Goal: Transaction & Acquisition: Purchase product/service

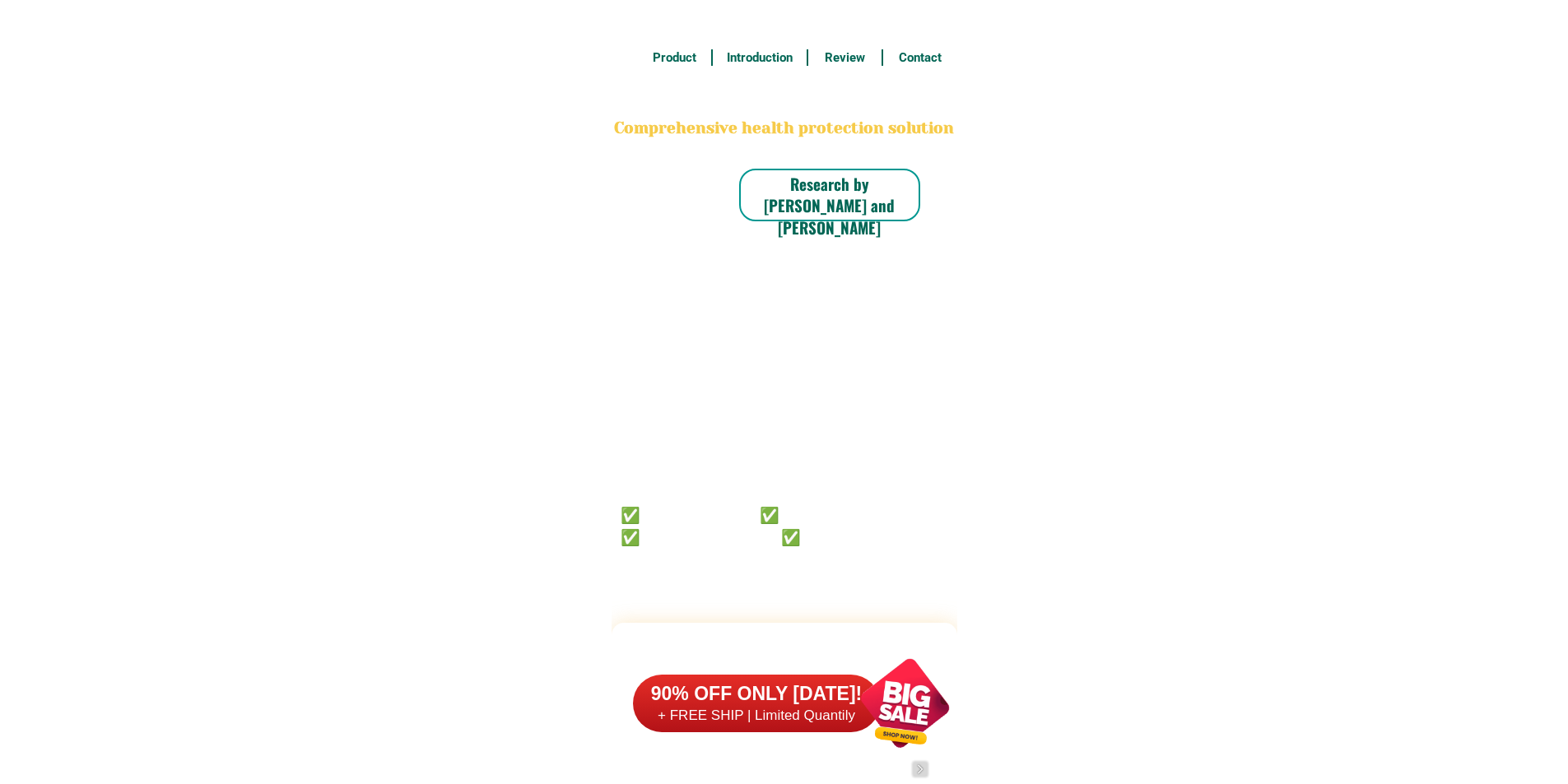
scroll to position [12789, 0]
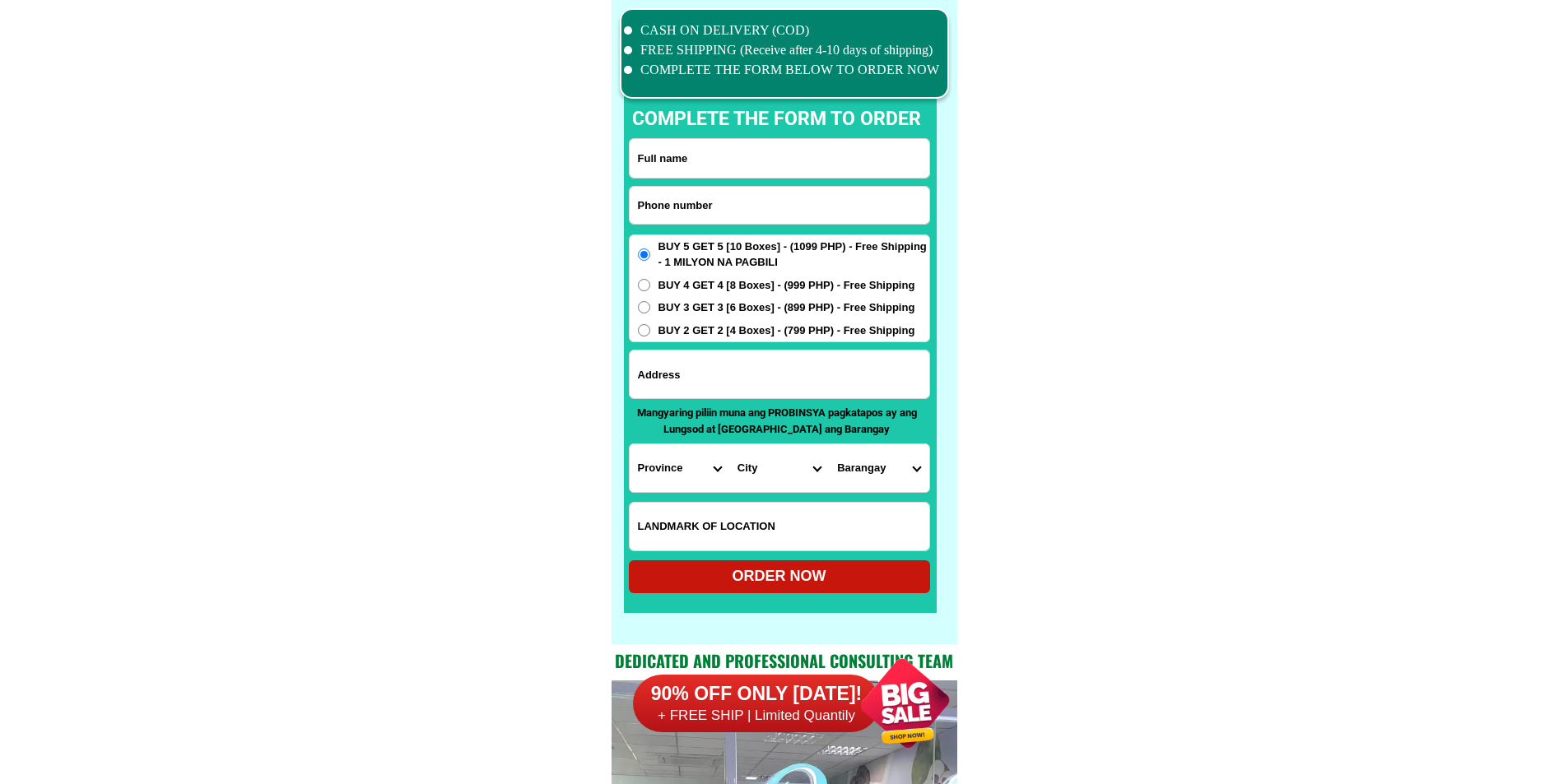
click at [782, 204] on input "Input phone_number" at bounding box center [780, 206] width 300 height 37
paste input "09262988691"
type input "09262988691"
drag, startPoint x: 694, startPoint y: 161, endPoint x: 667, endPoint y: 124, distance: 45.8
click at [694, 161] on input "Input full_name" at bounding box center [780, 159] width 300 height 39
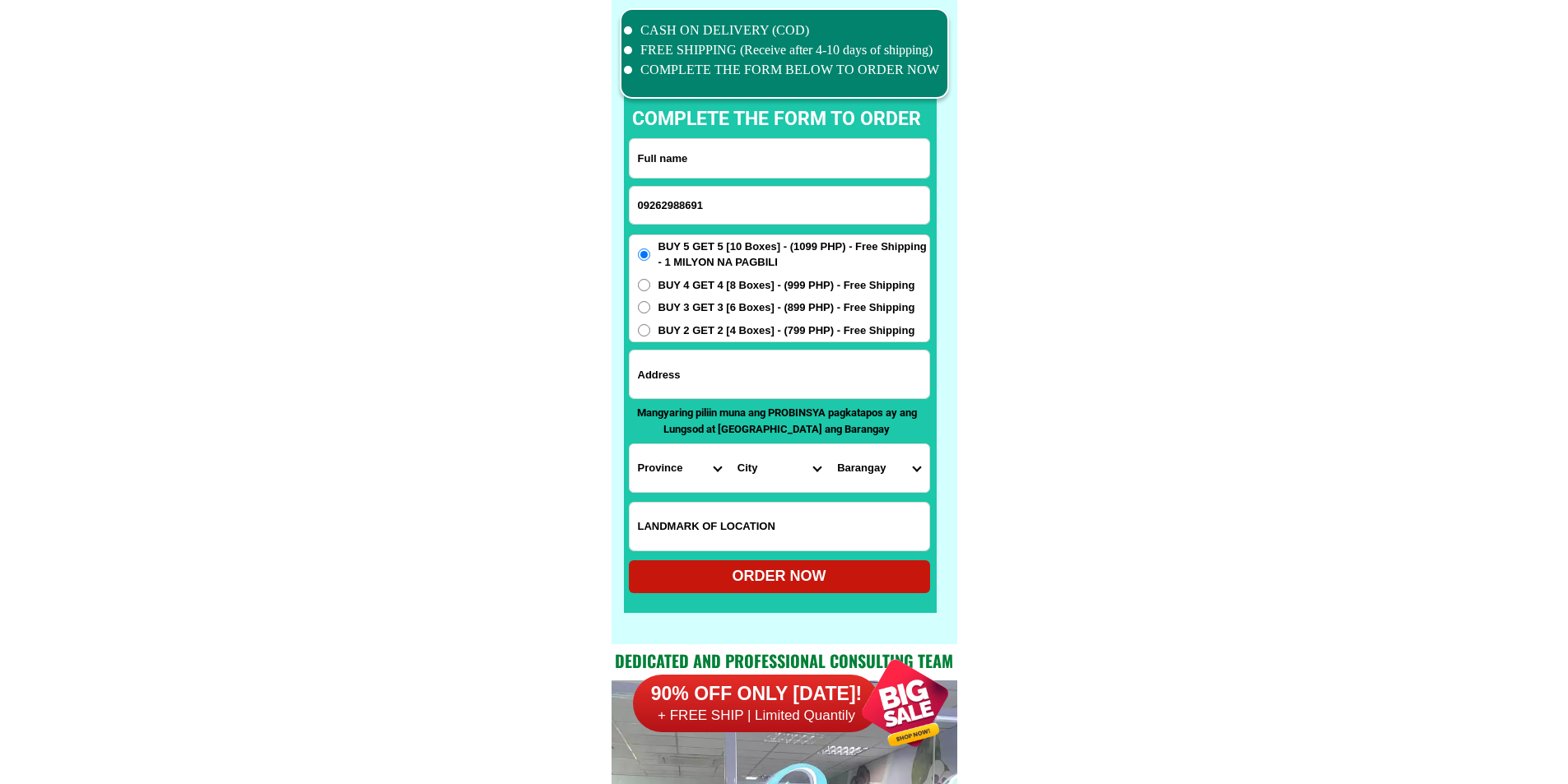
paste input "[PERSON_NAME]"
type input "[PERSON_NAME]"
click at [717, 363] on input "Input address" at bounding box center [780, 374] width 300 height 48
paste input "blk 10 lot 25 bria [GEOGRAPHIC_DATA] view [GEOGRAPHIC_DATA] [GEOGRAPHIC_DATA][P…"
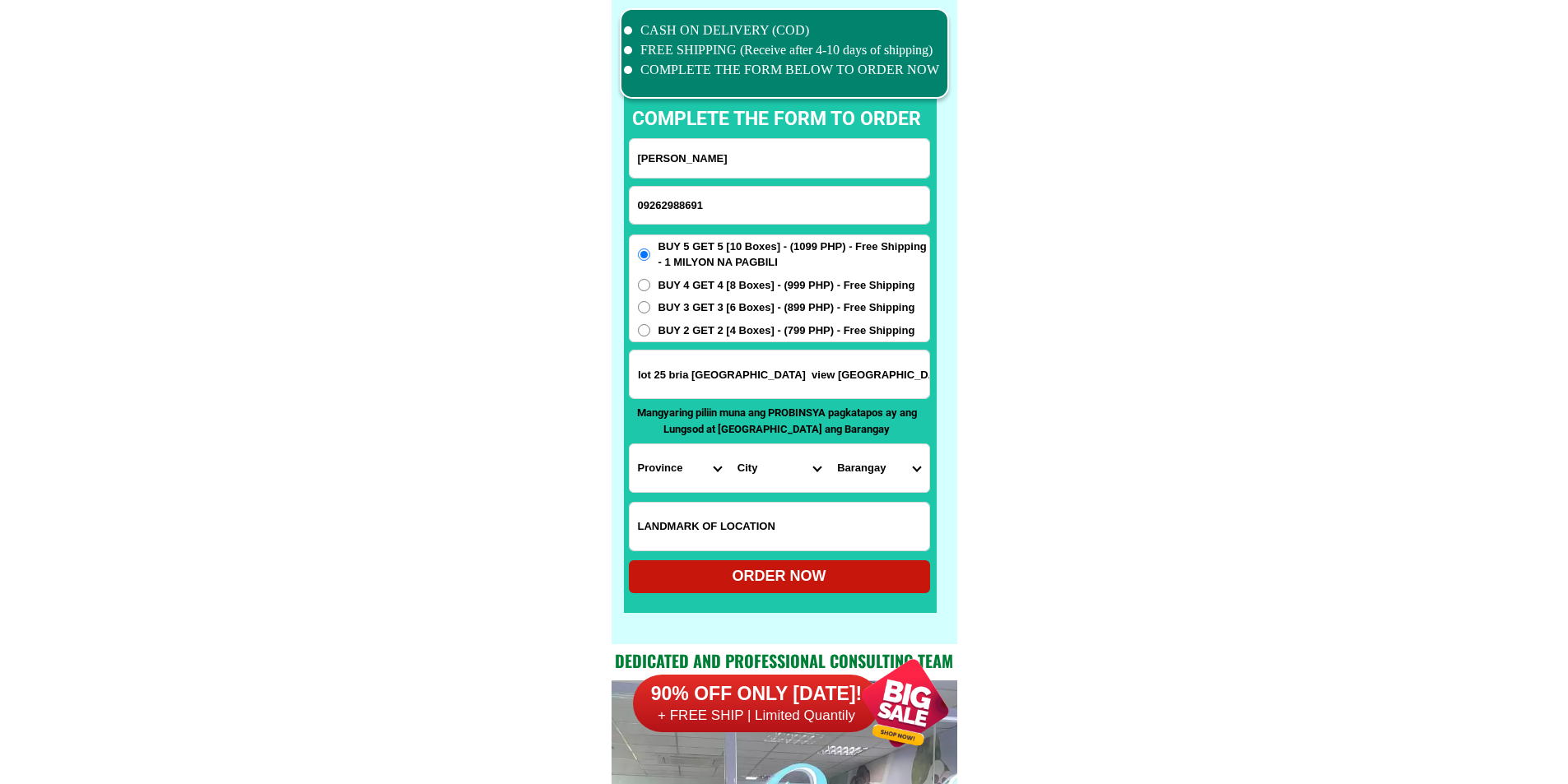
type input "blk 10 lot 25 bria [GEOGRAPHIC_DATA] view [GEOGRAPHIC_DATA] [GEOGRAPHIC_DATA][P…"
click at [674, 472] on select "Province [GEOGRAPHIC_DATA] [GEOGRAPHIC_DATA][PERSON_NAME][GEOGRAPHIC_DATA][GEOG…" at bounding box center [680, 468] width 100 height 48
select select "63_761"
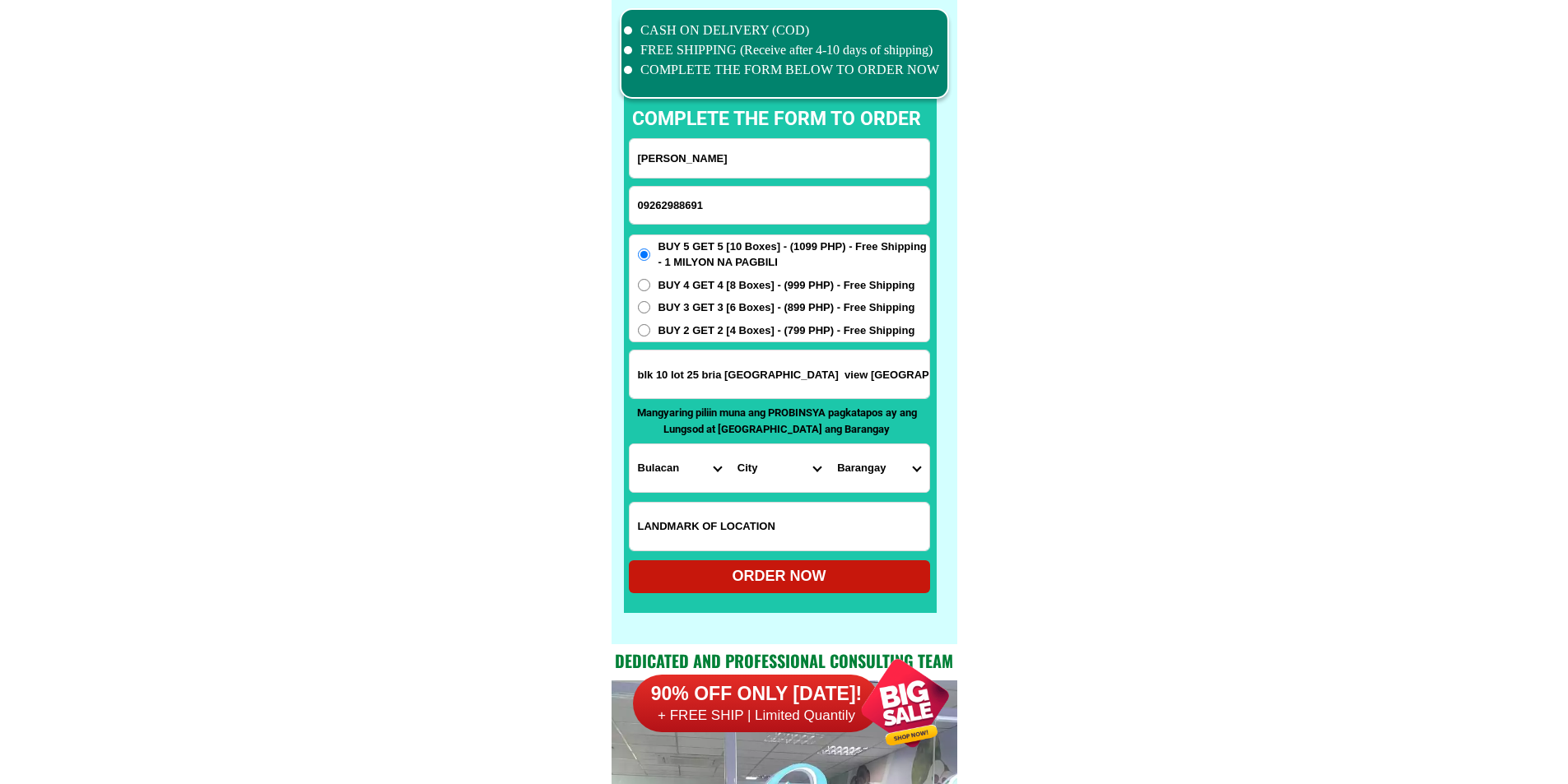
click at [784, 472] on select "City [PERSON_NAME][GEOGRAPHIC_DATA] [GEOGRAPHIC_DATA] [GEOGRAPHIC_DATA] [GEOGRA…" at bounding box center [780, 468] width 100 height 48
drag, startPoint x: 888, startPoint y: 377, endPoint x: 993, endPoint y: 384, distance: 105.2
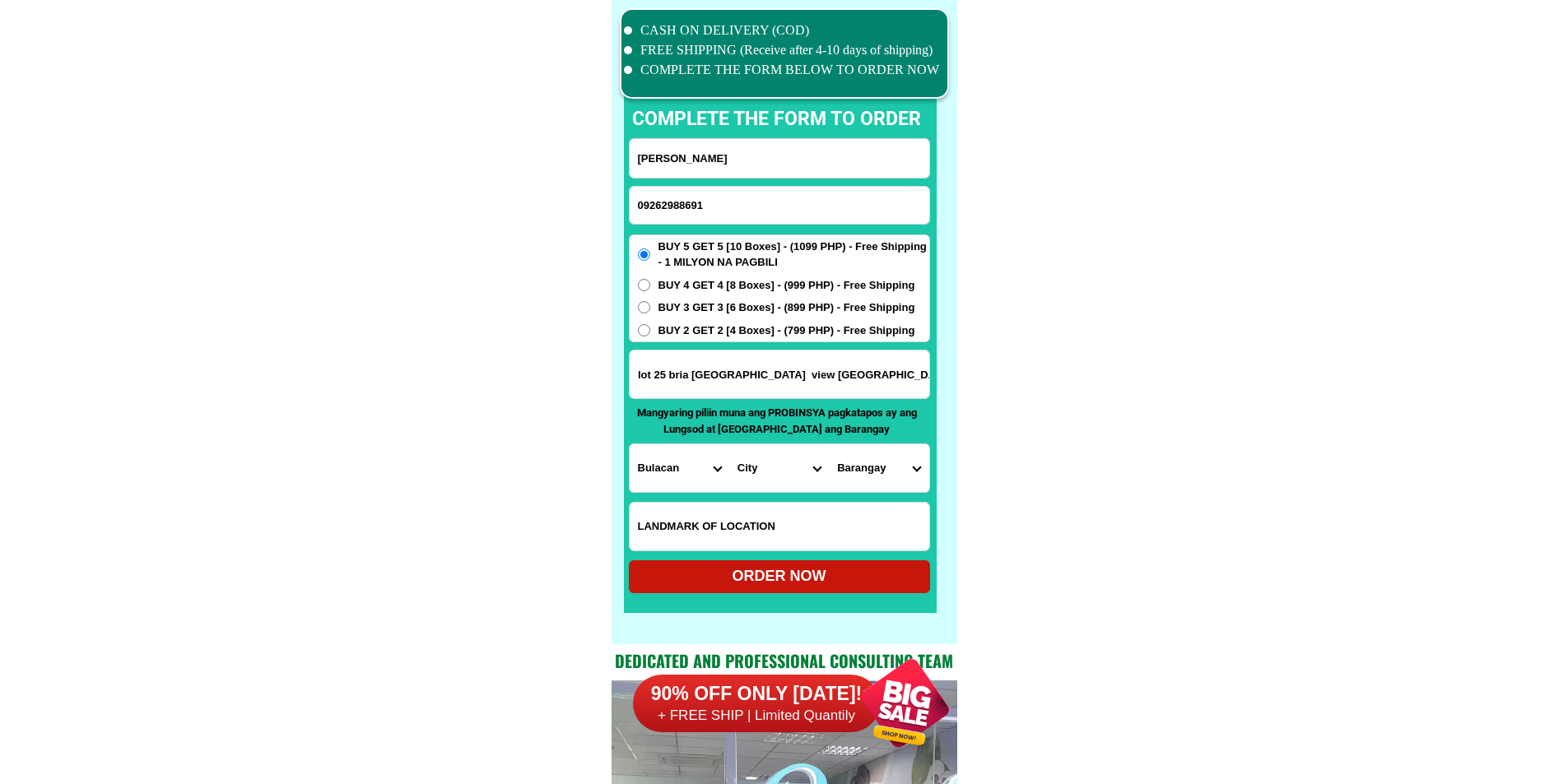
click at [808, 468] on select "City [PERSON_NAME][GEOGRAPHIC_DATA] [GEOGRAPHIC_DATA] [GEOGRAPHIC_DATA] [GEOGRA…" at bounding box center [780, 468] width 100 height 48
select select "63_7612018"
click at [952, 475] on div "CASH ON DELIVERY (COD) FREE SHIPPING (Receive after 4-10 days of shipping) COMP…" at bounding box center [784, 322] width 346 height 644
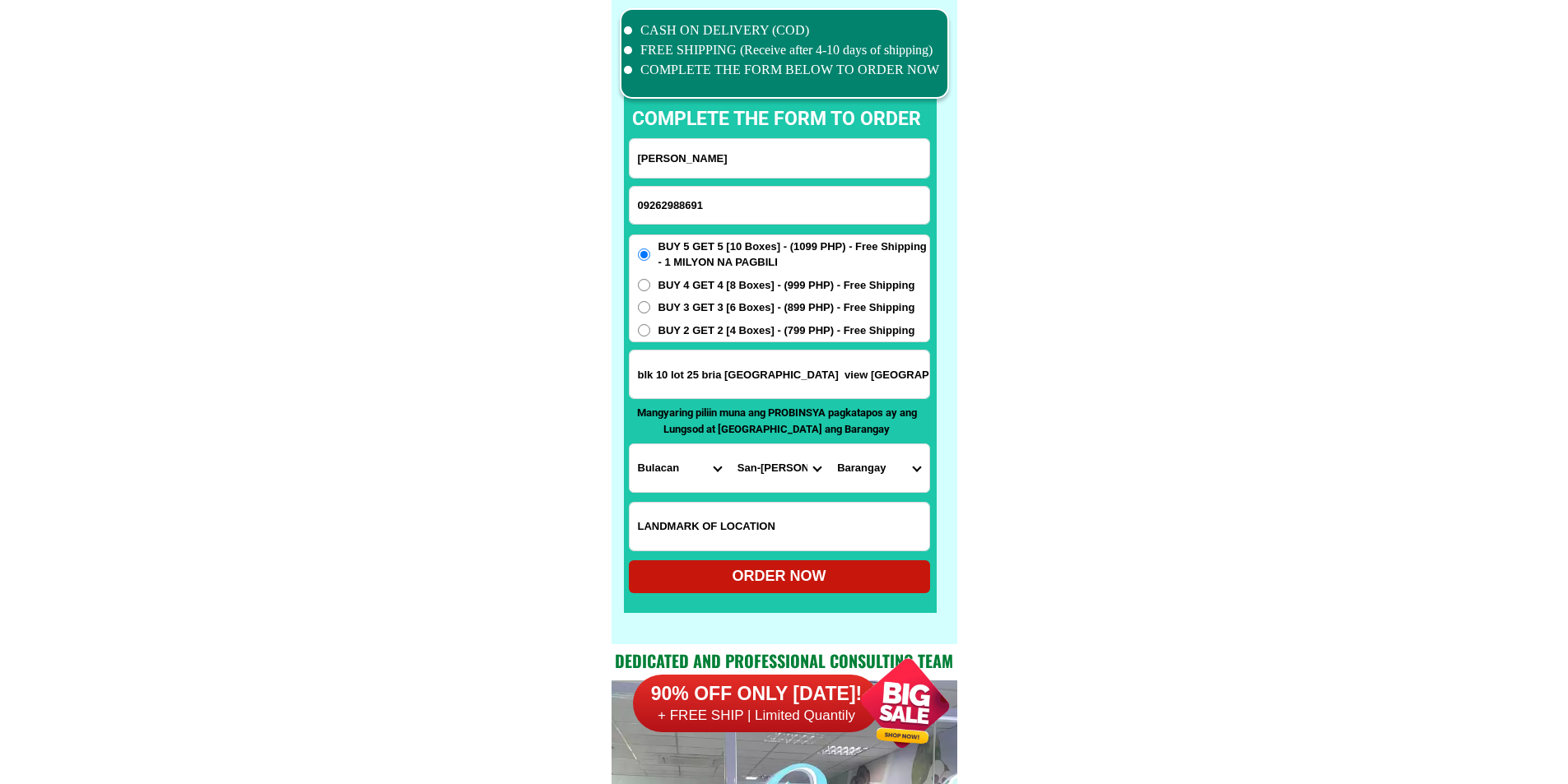
click at [879, 475] on select "Barangay Assumption Bagong buhay Bagong buhay ii Bagong buhay iii [GEOGRAPHIC_D…" at bounding box center [879, 468] width 100 height 48
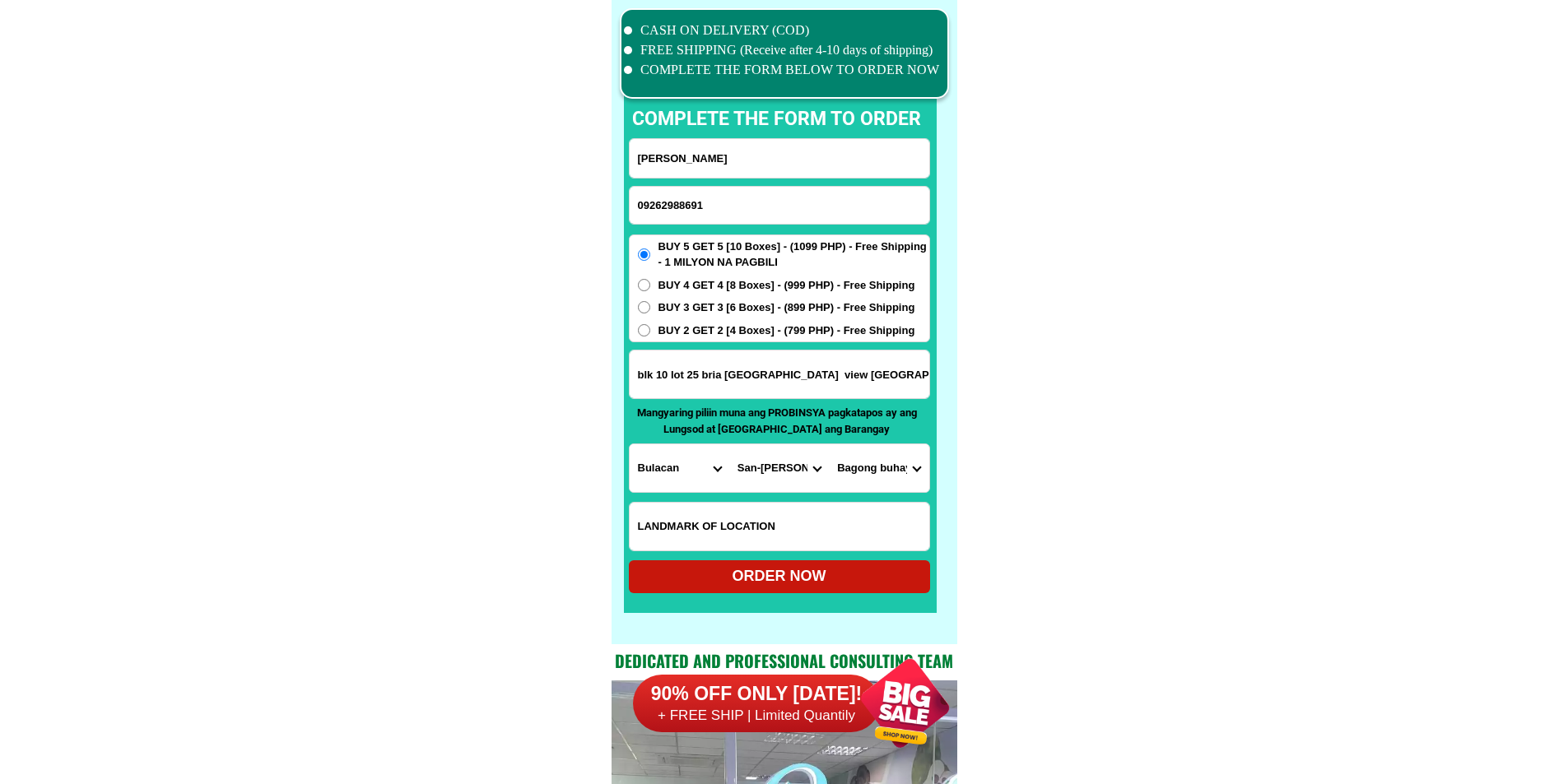
click at [879, 475] on select "Barangay Assumption Bagong buhay Bagong buhay ii Bagong buhay iii [GEOGRAPHIC_D…" at bounding box center [879, 468] width 100 height 48
drag, startPoint x: 885, startPoint y: 379, endPoint x: 939, endPoint y: 381, distance: 54.0
click at [939, 381] on div "CASH ON DELIVERY (COD) FREE SHIPPING (Receive after 4-10 days of shipping) COMP…" at bounding box center [784, 322] width 346 height 644
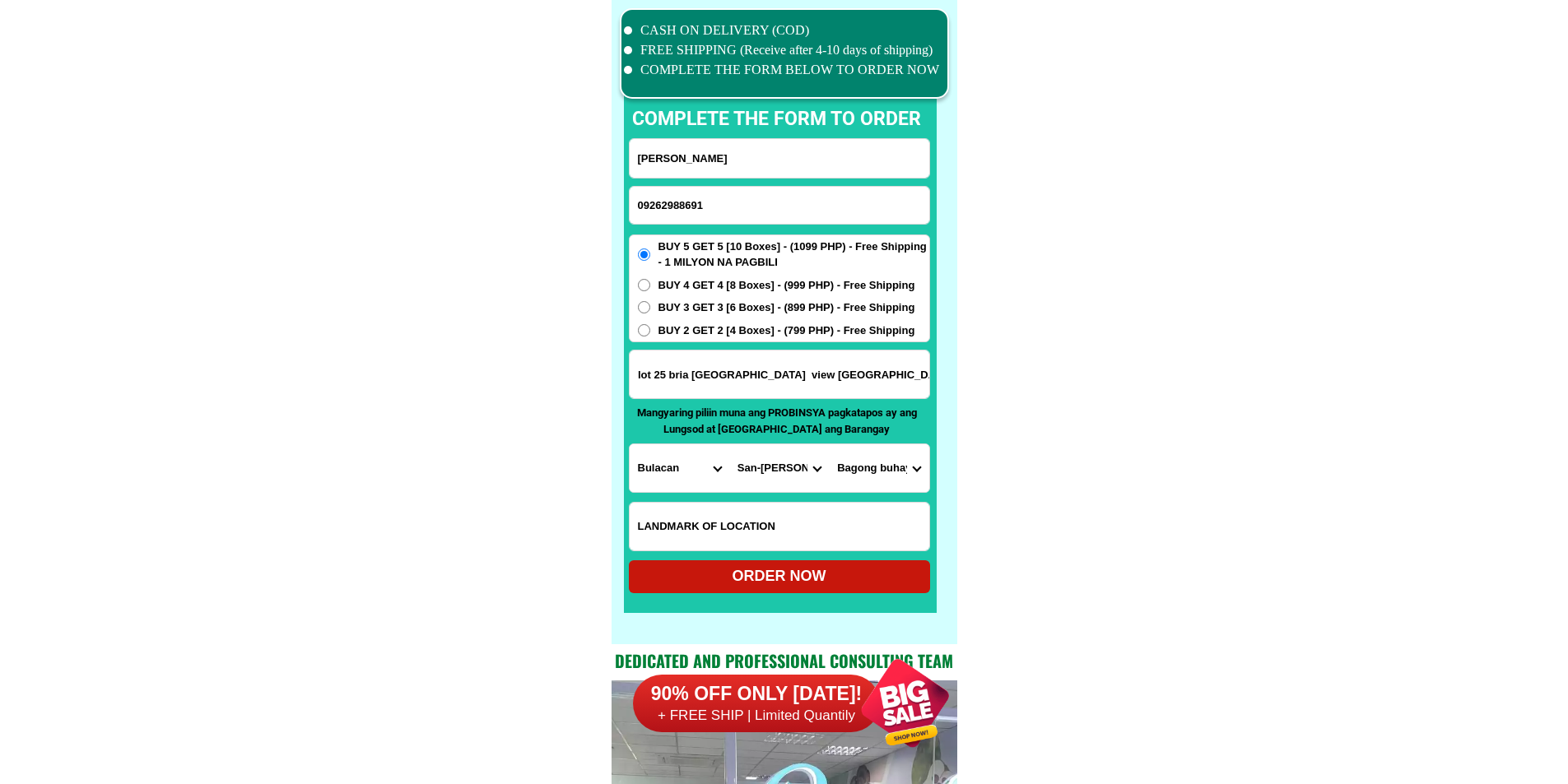
scroll to position [0, 0]
click at [870, 459] on select "Barangay Assumption Bagong buhay Bagong buhay ii Bagong buhay iii [GEOGRAPHIC_D…" at bounding box center [879, 468] width 100 height 48
select select "63_76120184889"
click at [835, 374] on input "blk 10 lot 25 bria [GEOGRAPHIC_DATA] view [GEOGRAPHIC_DATA] [GEOGRAPHIC_DATA][P…" at bounding box center [780, 374] width 300 height 48
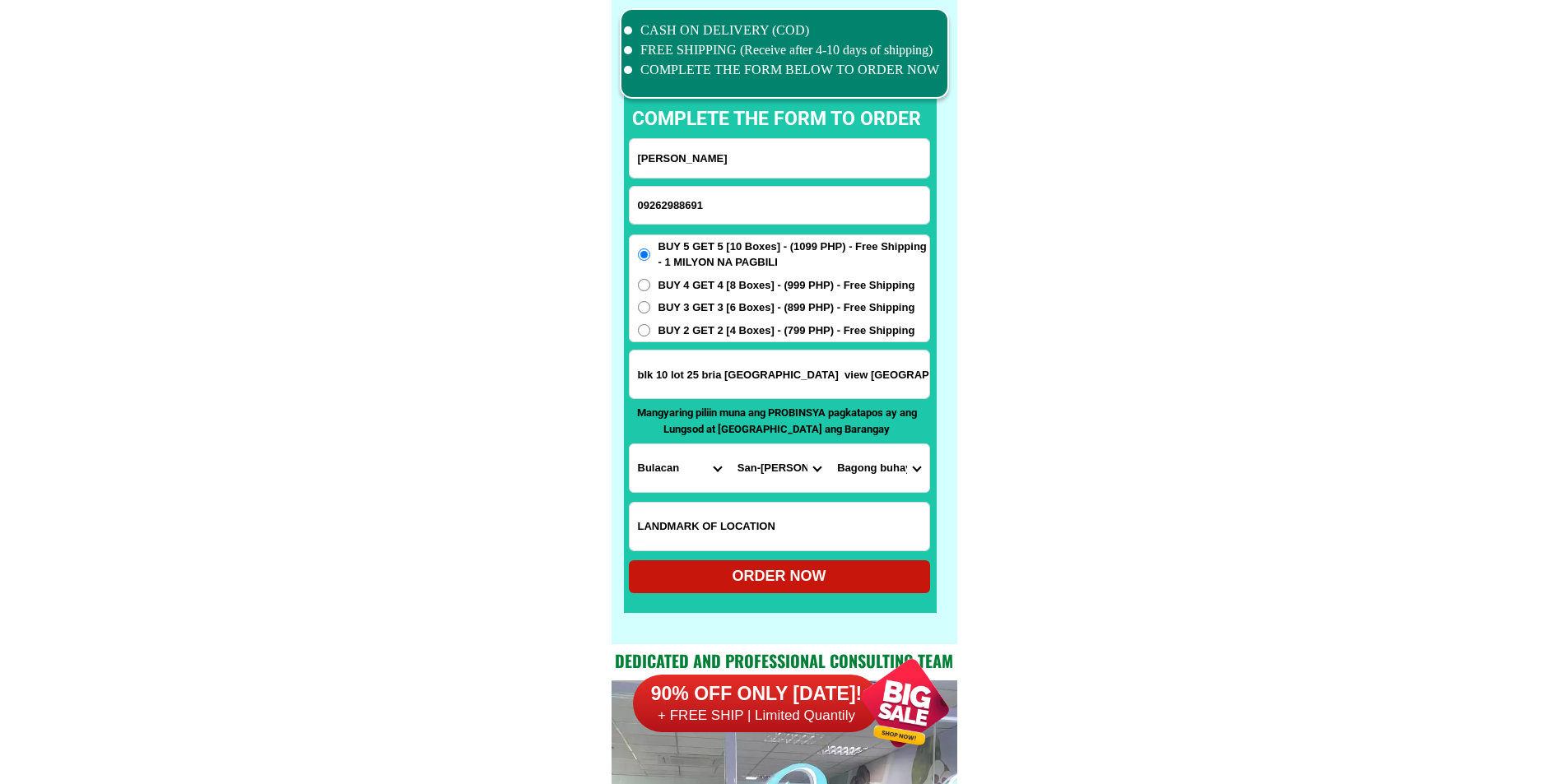
click at [668, 334] on span "BUY 2 GET 2 [4 Boxes] - (799 PHP) - Free Shipping" at bounding box center [786, 330] width 257 height 17
click at [650, 334] on input "BUY 2 GET 2 [4 Boxes] - (799 PHP) - Free Shipping" at bounding box center [643, 330] width 13 height 13
radio input "true"
click at [725, 373] on input "blk 10 lot 25 bria [GEOGRAPHIC_DATA] view [GEOGRAPHIC_DATA] [GEOGRAPHIC_DATA][P…" at bounding box center [780, 374] width 300 height 48
click at [879, 456] on select "Barangay Assumption Bagong buhay Bagong buhay ii Bagong buhay iii [GEOGRAPHIC_D…" at bounding box center [879, 468] width 100 height 48
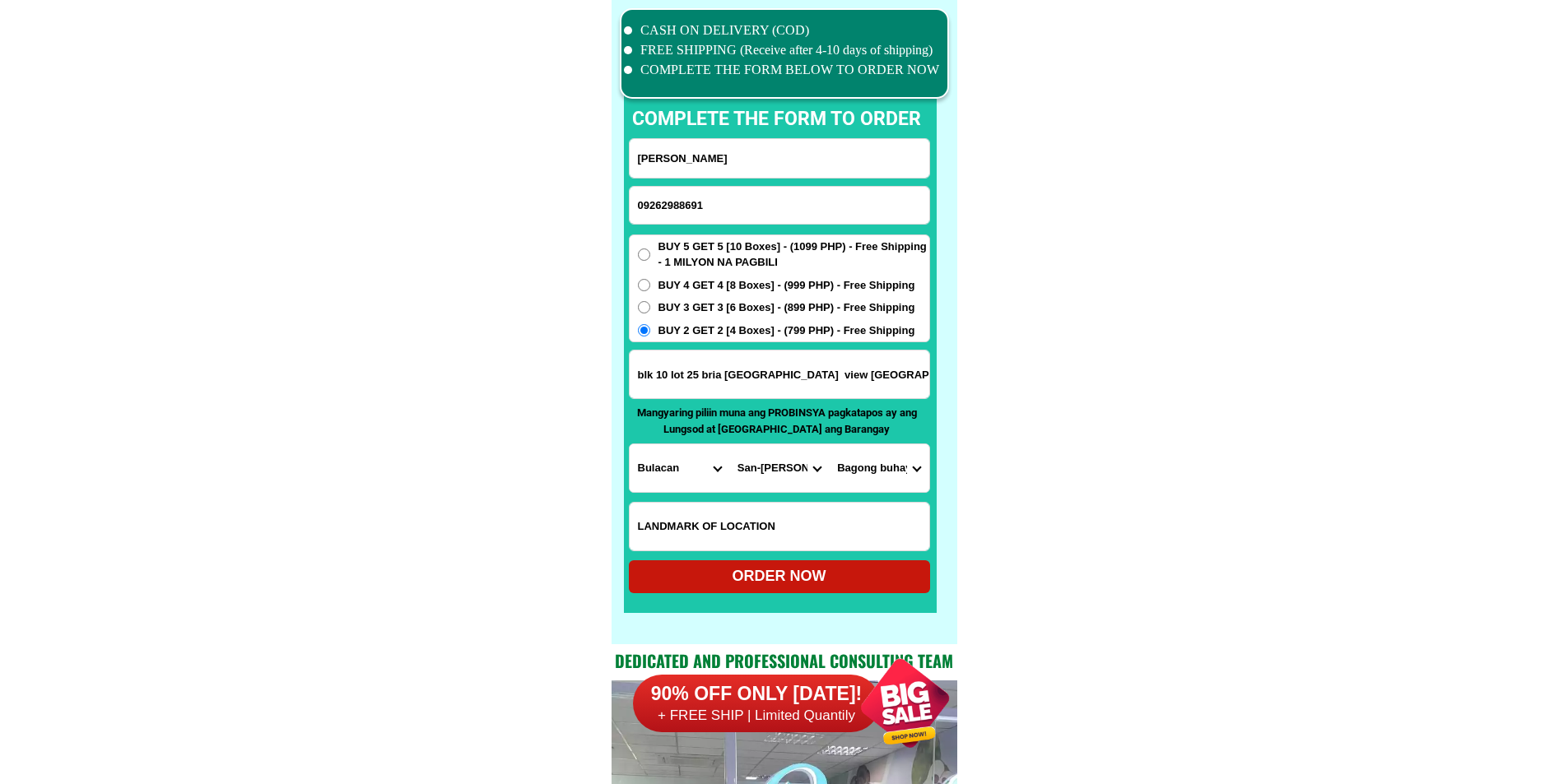
click at [777, 379] on input "blk 10 lot 25 bria [GEOGRAPHIC_DATA] view [GEOGRAPHIC_DATA] [GEOGRAPHIC_DATA][P…" at bounding box center [780, 374] width 300 height 48
click at [864, 462] on select "Barangay Assumption Bagong buhay Bagong buhay ii Bagong buhay iii [GEOGRAPHIC_D…" at bounding box center [879, 468] width 100 height 48
select select "63_76120182717"
click at [836, 568] on div "ORDER NOW" at bounding box center [780, 576] width 302 height 23
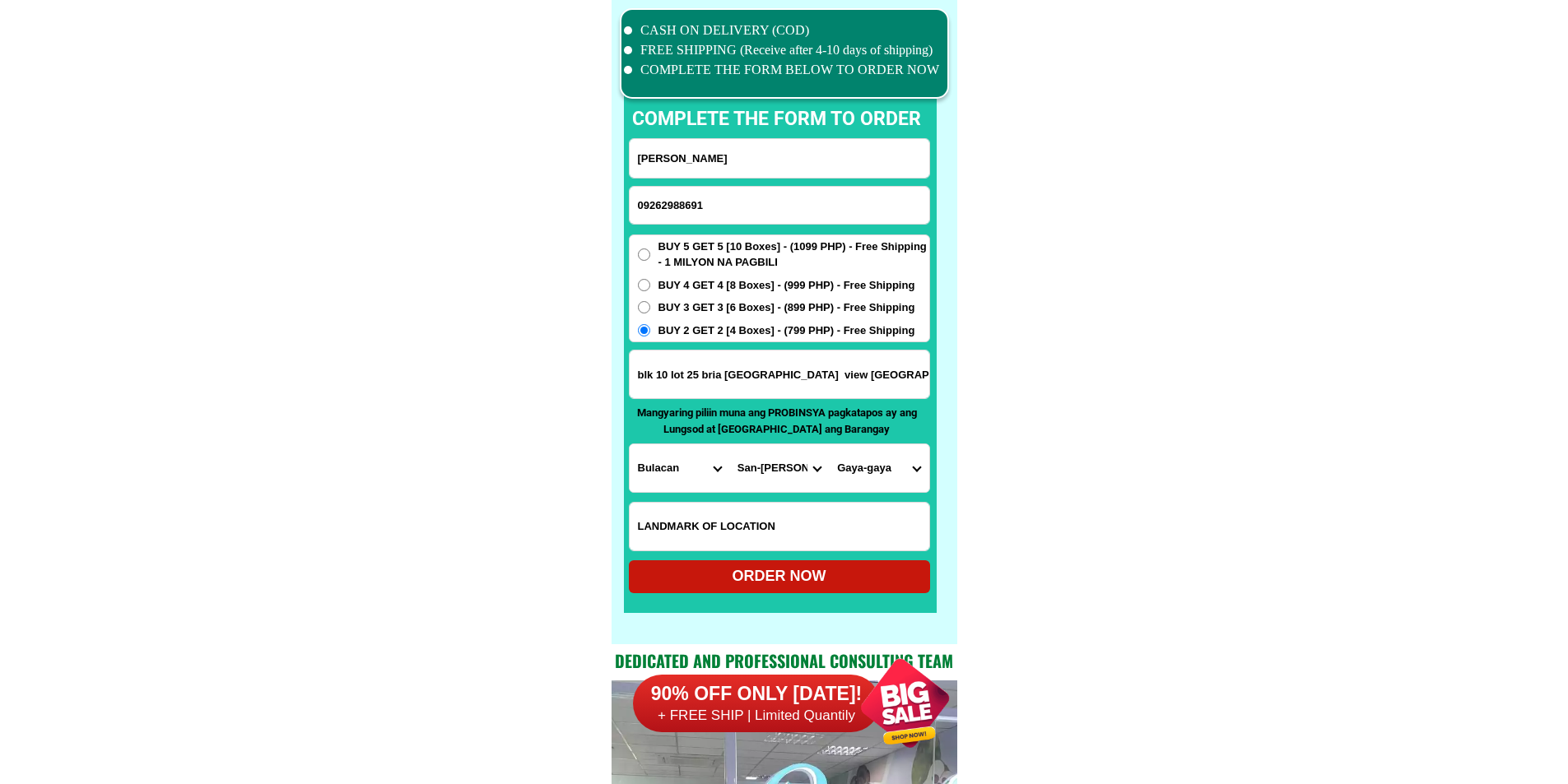
type input "[PERSON_NAME]"
type input "09262988691"
type input "blk 10 lot 25 bria [GEOGRAPHIC_DATA] view [GEOGRAPHIC_DATA] [GEOGRAPHIC_DATA][P…"
radio input "true"
